Goal: Answer question/provide support: Share knowledge or assist other users

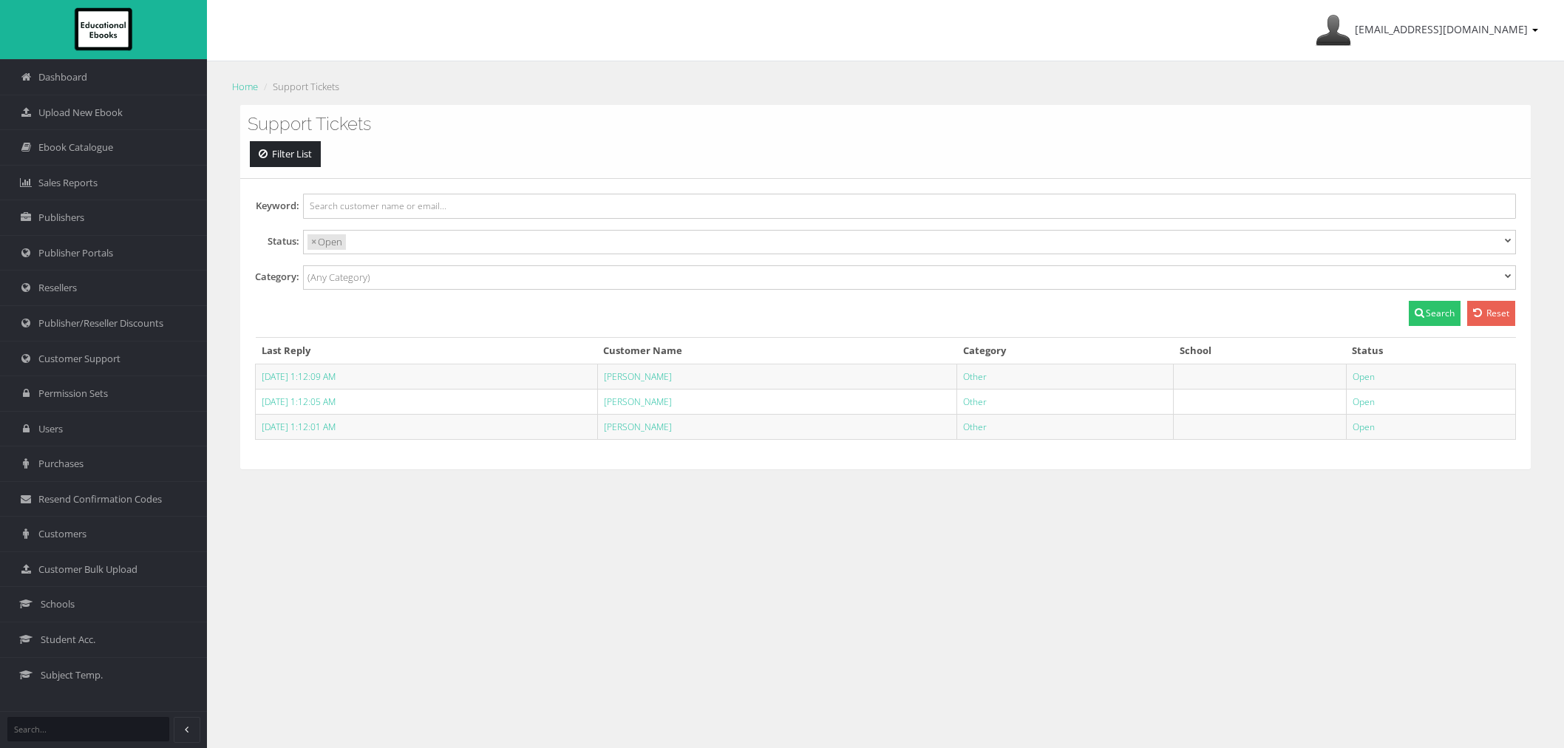
select select
click at [671, 434] on td "[PERSON_NAME]" at bounding box center [777, 426] width 360 height 25
click at [672, 430] on link "[PERSON_NAME]" at bounding box center [638, 427] width 68 height 13
click at [672, 405] on link "[PERSON_NAME]" at bounding box center [638, 402] width 68 height 13
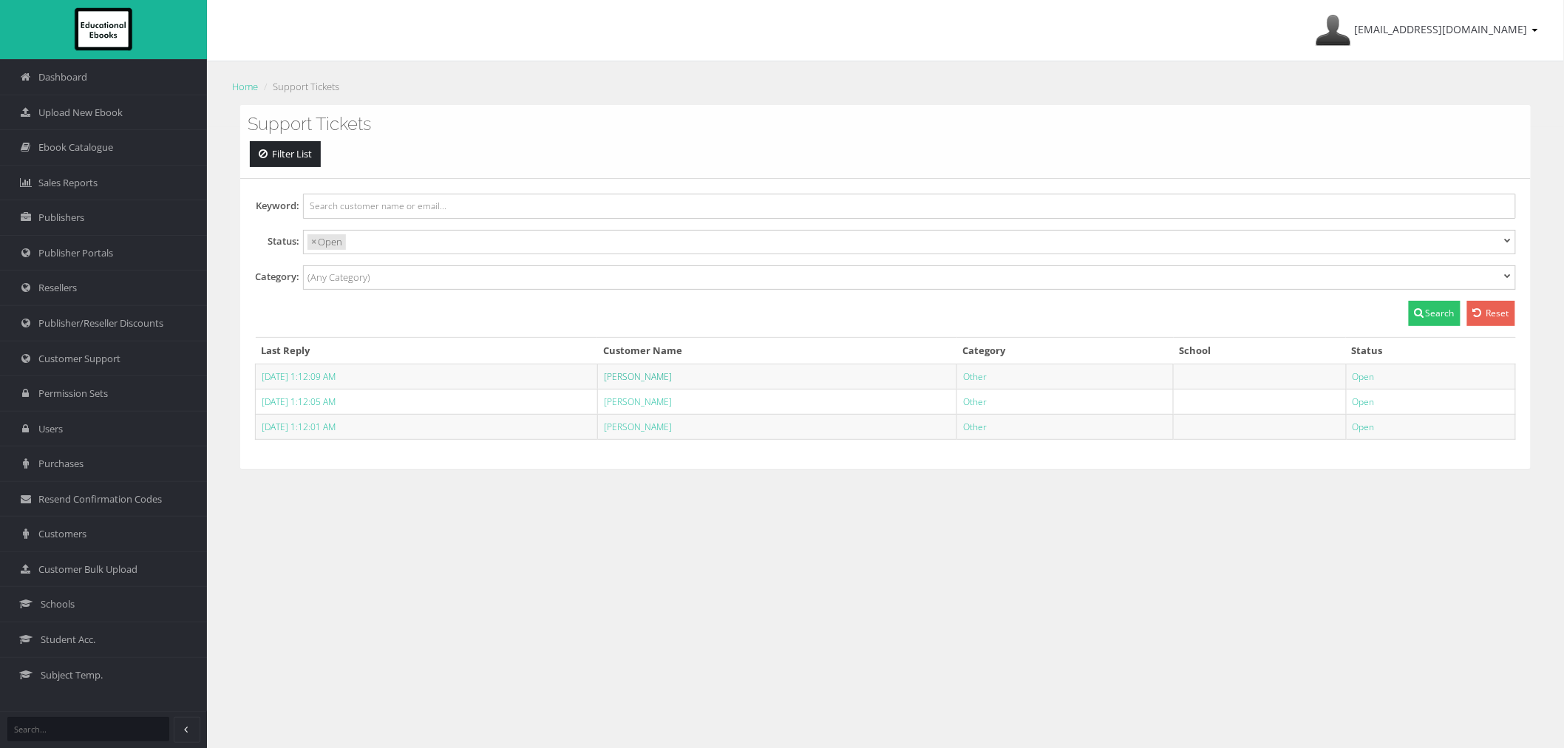
click at [672, 376] on link "Sonia Poetrodjojo" at bounding box center [638, 376] width 68 height 13
click at [52, 597] on link "Schools" at bounding box center [103, 603] width 207 height 35
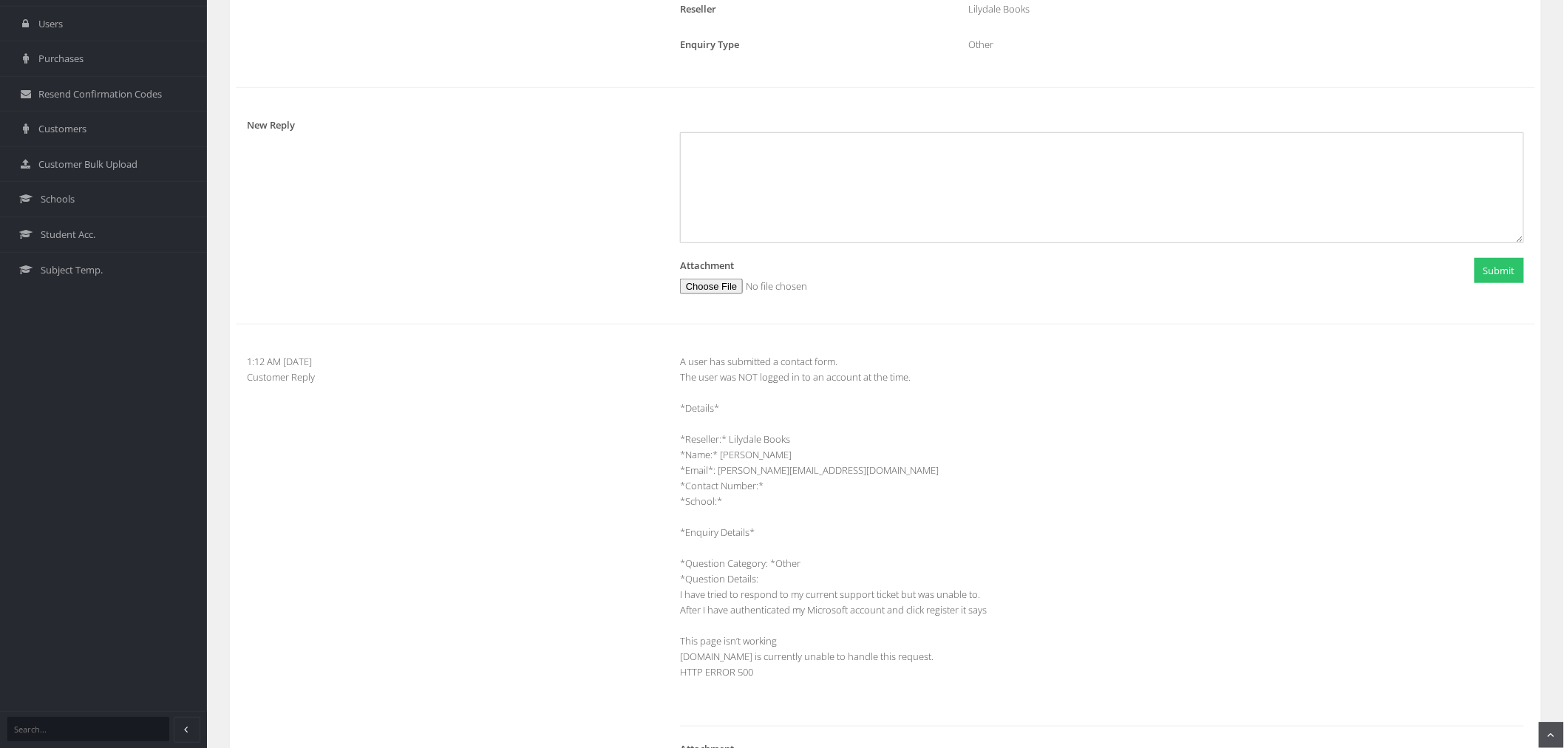
scroll to position [492, 0]
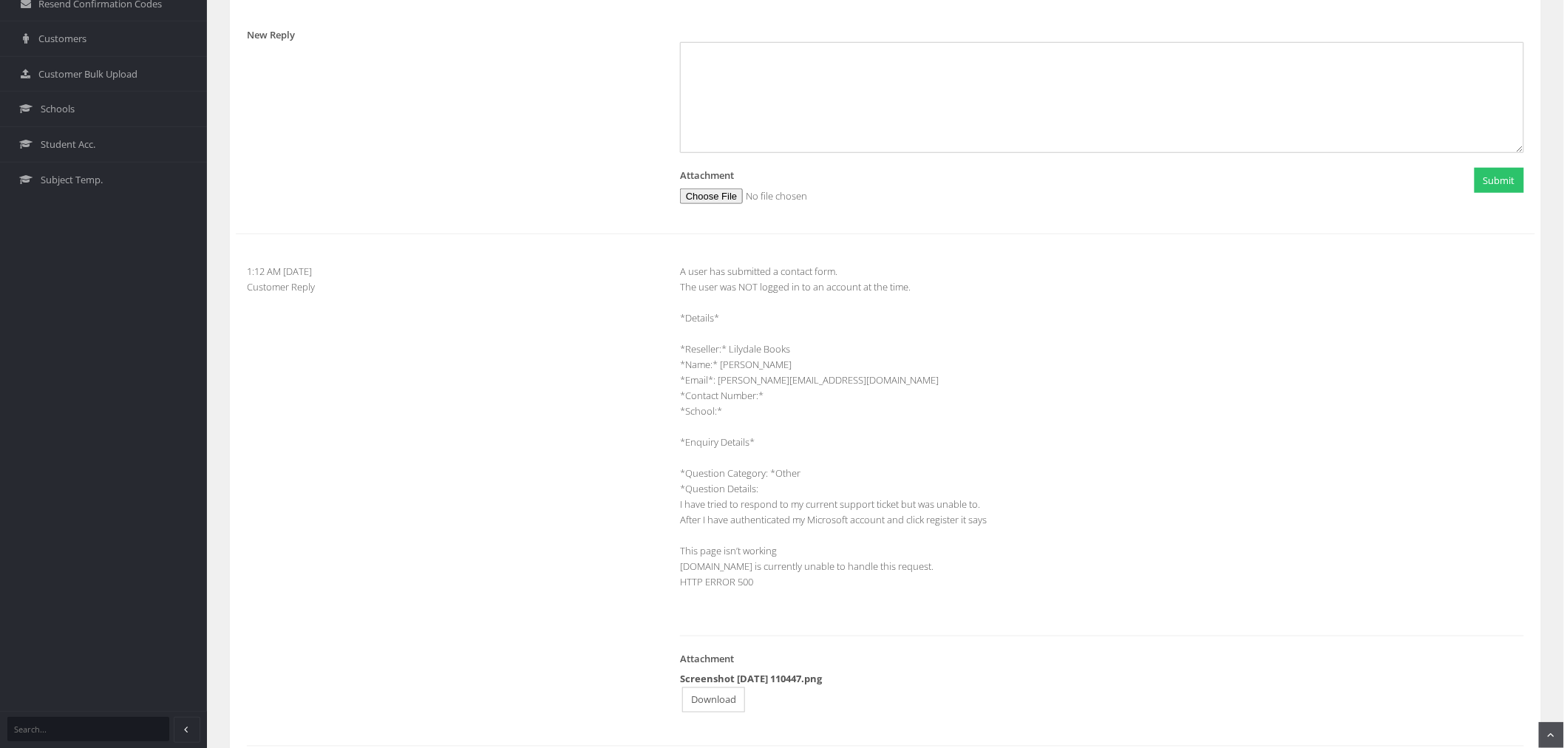
scroll to position [574, 0]
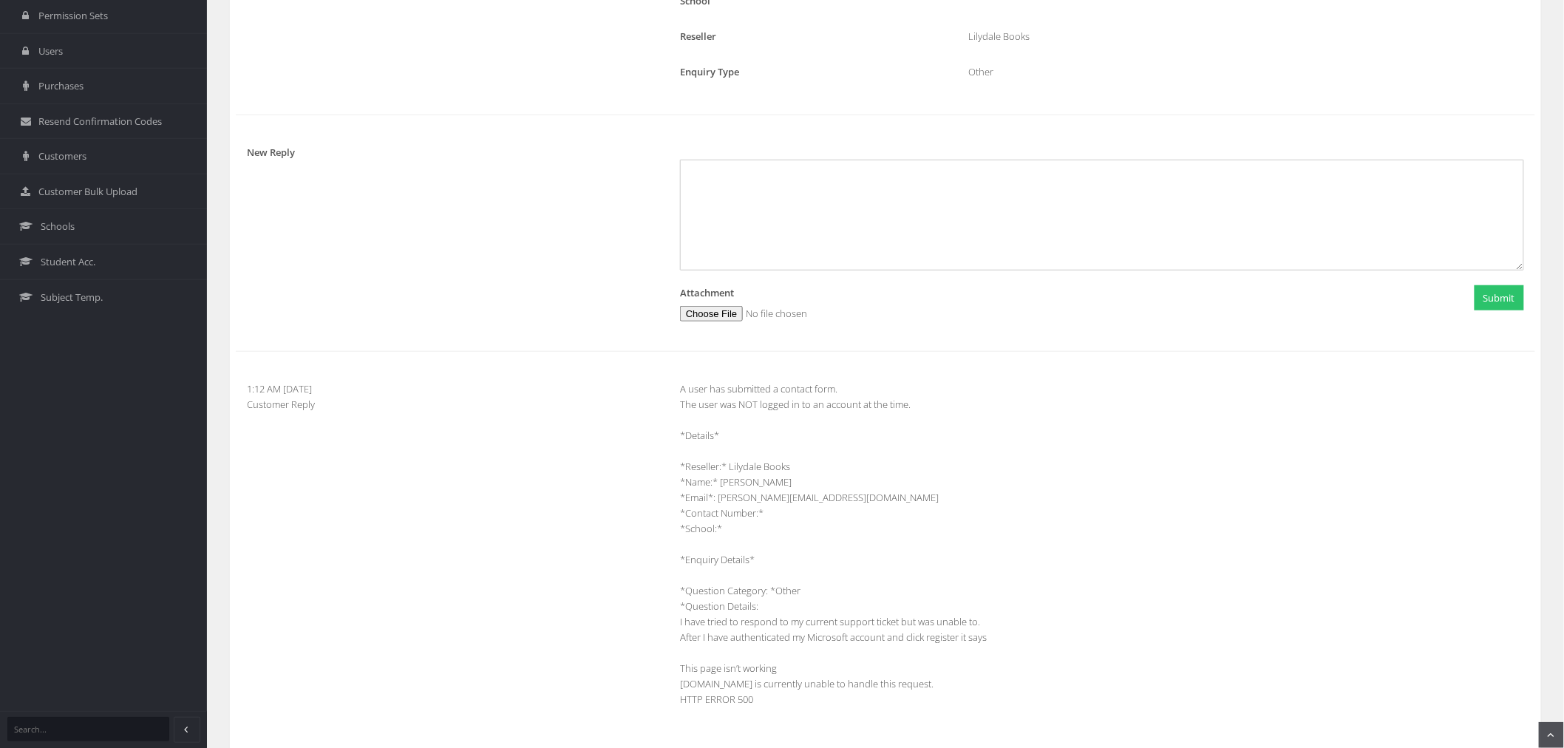
scroll to position [410, 0]
